Goal: Task Accomplishment & Management: Complete application form

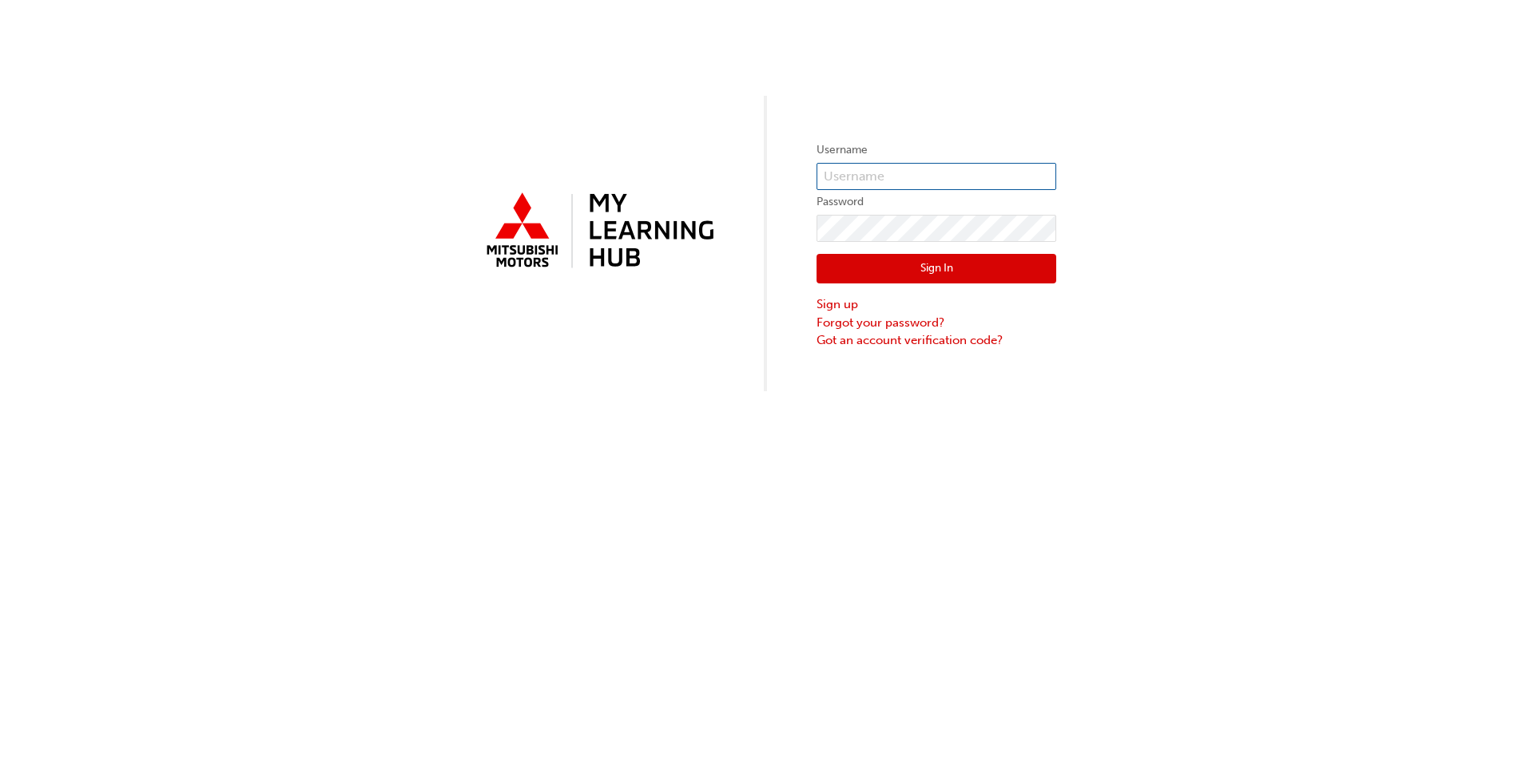
type input "5962359"
click at [798, 258] on button "Sign In" at bounding box center [936, 269] width 240 height 31
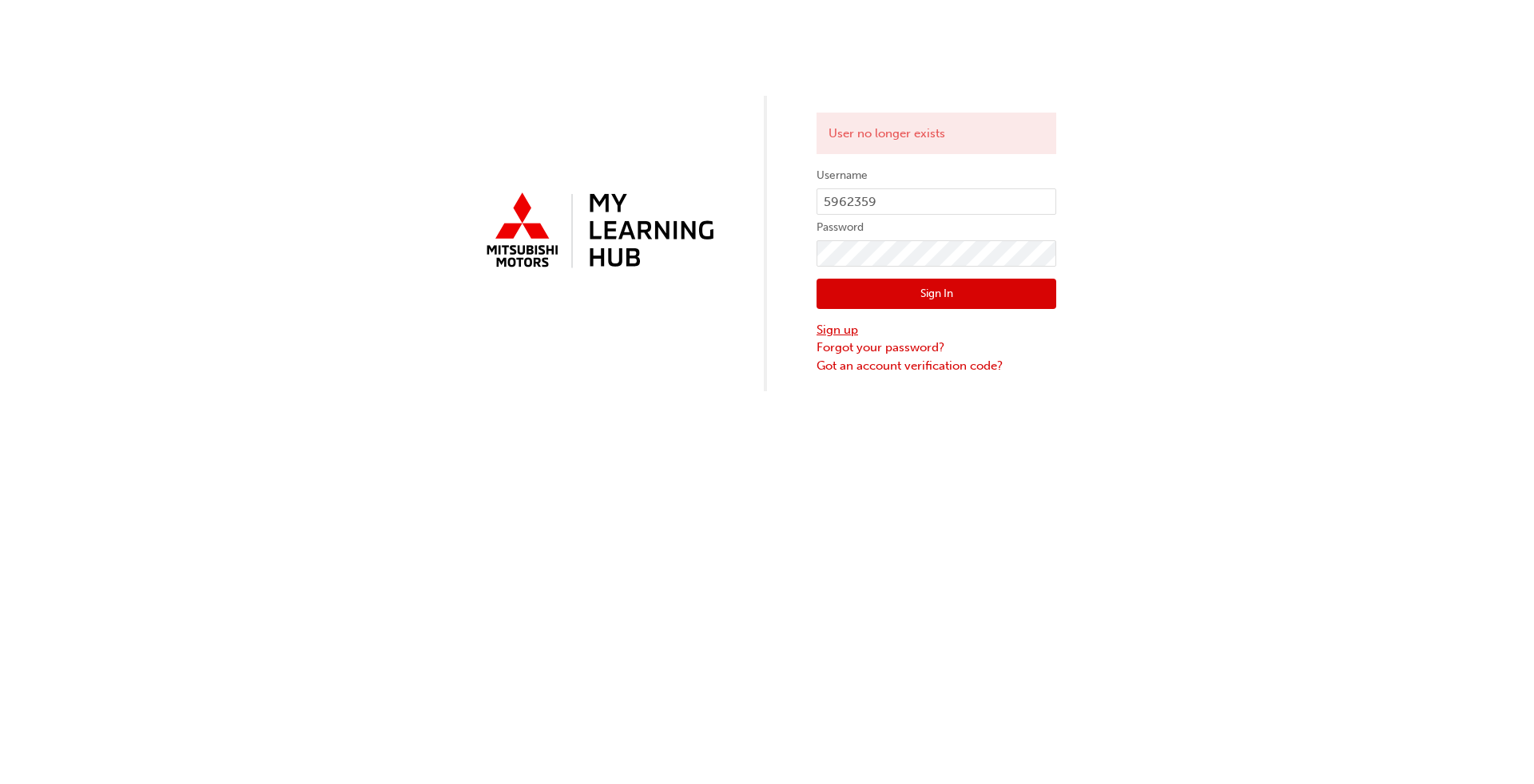
click at [798, 332] on link "Sign up" at bounding box center [936, 330] width 240 height 19
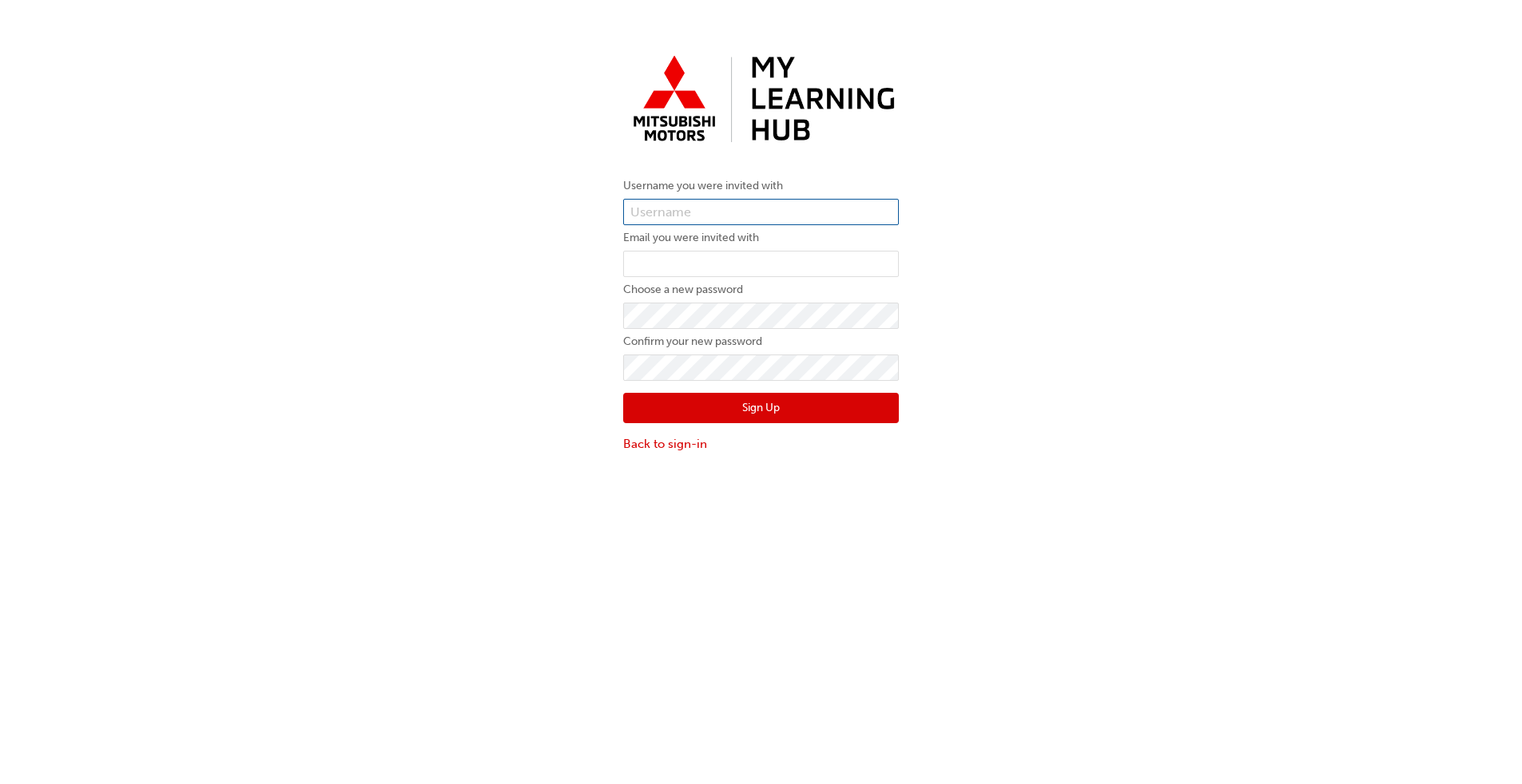
click at [738, 212] on input "text" at bounding box center [761, 213] width 275 height 28
type input "[PERSON_NAME][EMAIL_ADDRESS][PERSON_NAME][DOMAIN_NAME]"
click at [730, 254] on input "email" at bounding box center [761, 264] width 275 height 28
type input "5962359"
click at [596, 334] on div "Username you were invited with [PERSON_NAME][EMAIL_ADDRESS][PERSON_NAME][DOMAIN…" at bounding box center [761, 249] width 1522 height 429
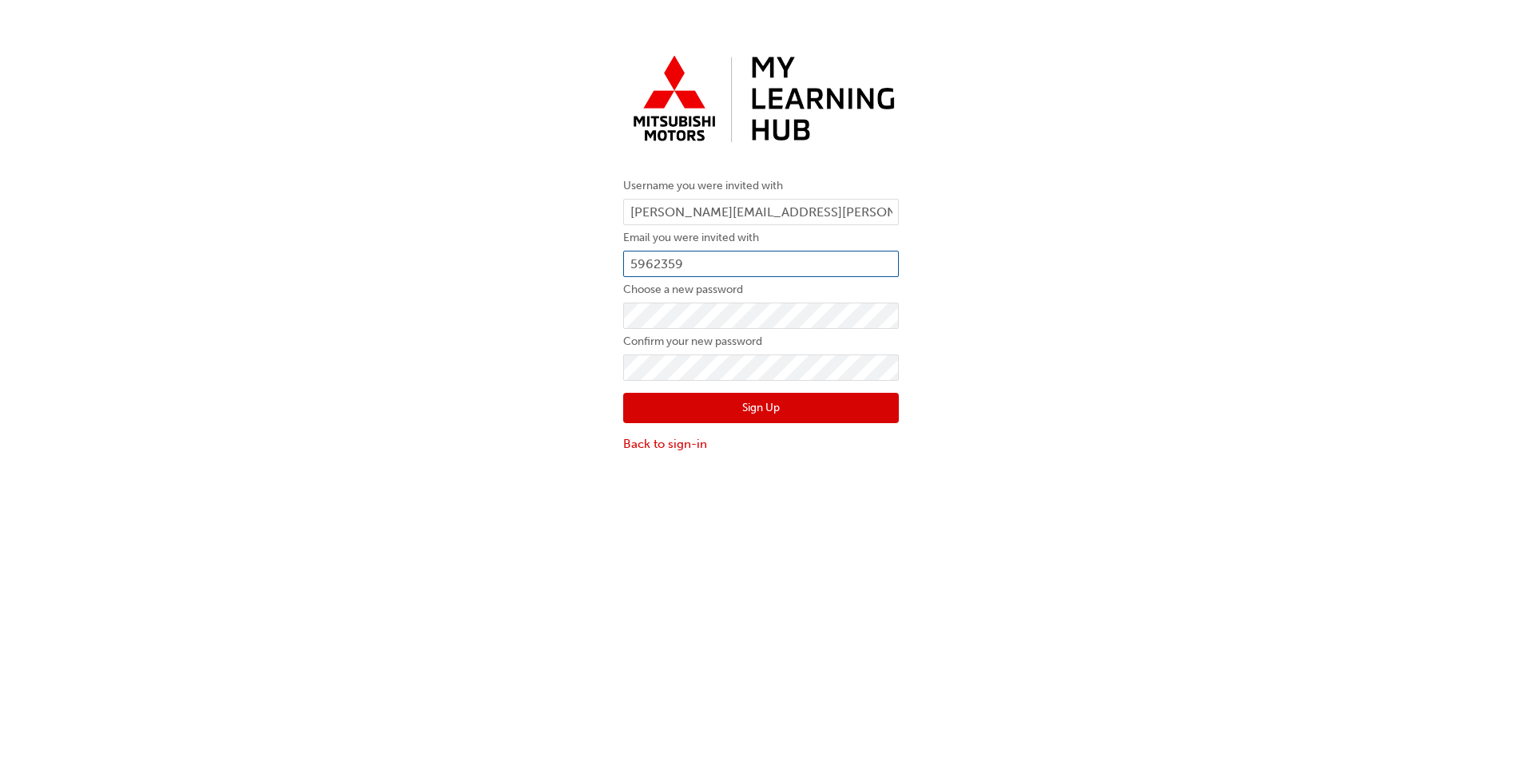
drag, startPoint x: 730, startPoint y: 270, endPoint x: 612, endPoint y: 248, distance: 120.0
click at [612, 248] on div "Username you were invited with [PERSON_NAME][EMAIL_ADDRESS][PERSON_NAME][DOMAIN…" at bounding box center [761, 249] width 300 height 429
click at [686, 262] on input "email" at bounding box center [761, 264] width 275 height 28
type input "[PERSON_NAME][EMAIL_ADDRESS][PERSON_NAME][DOMAIN_NAME]"
click at [730, 329] on form "Username you were invited with [PERSON_NAME][EMAIL_ADDRESS][PERSON_NAME][DOMAIN…" at bounding box center [761, 315] width 275 height 276
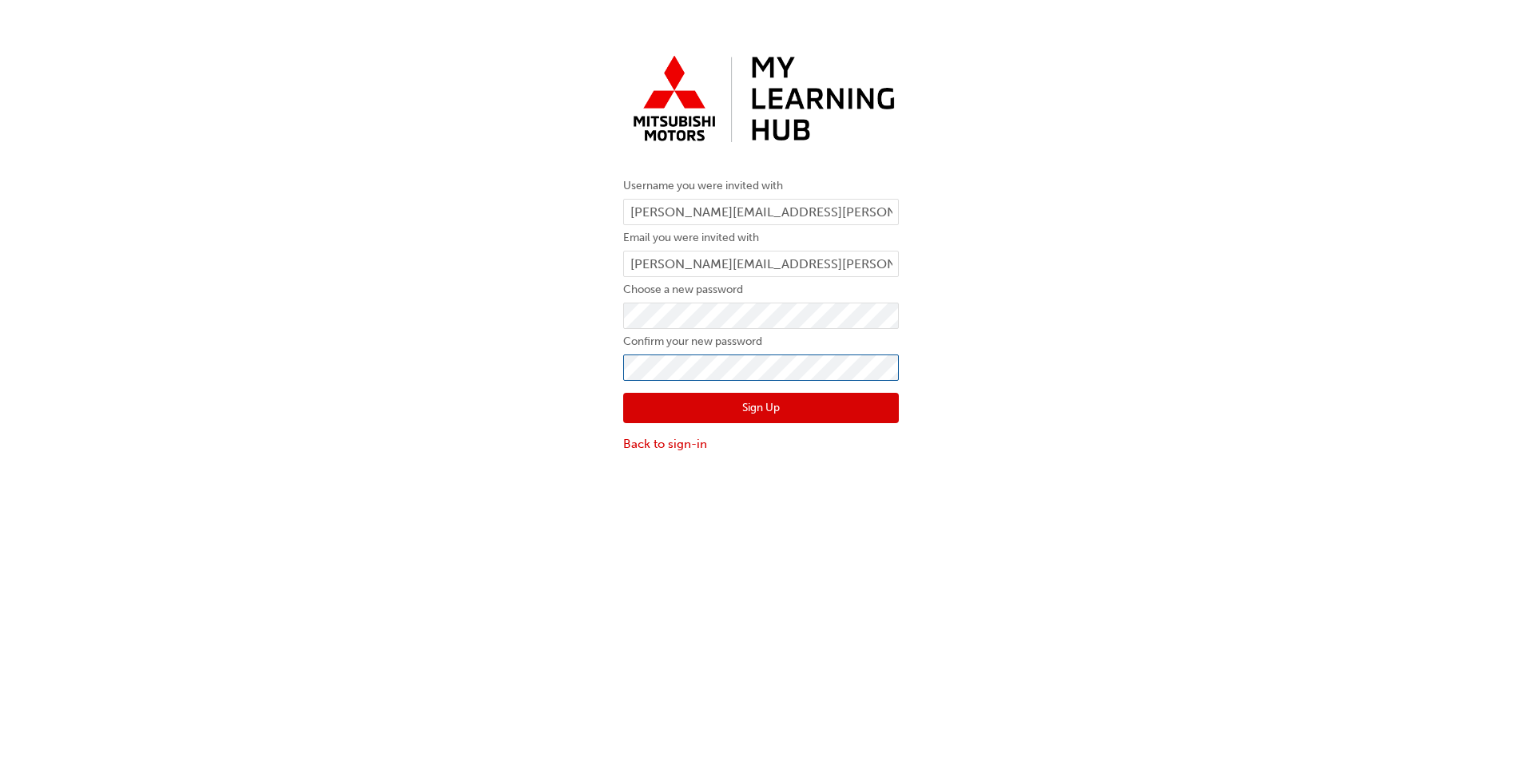
click button "Sign Up" at bounding box center [761, 407] width 275 height 31
